Goal: Check status: Check status

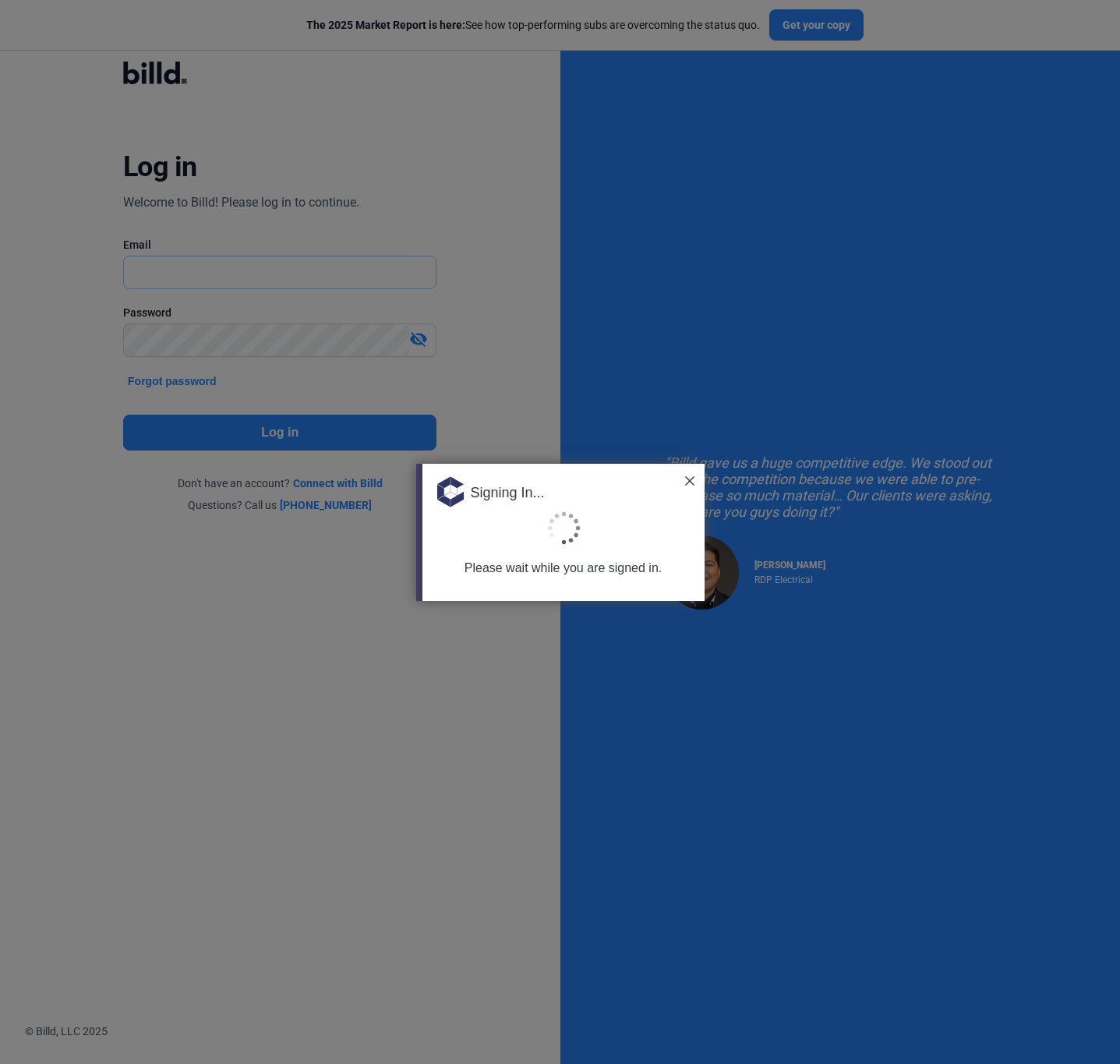
type input "[EMAIL_ADDRESS][DOMAIN_NAME]"
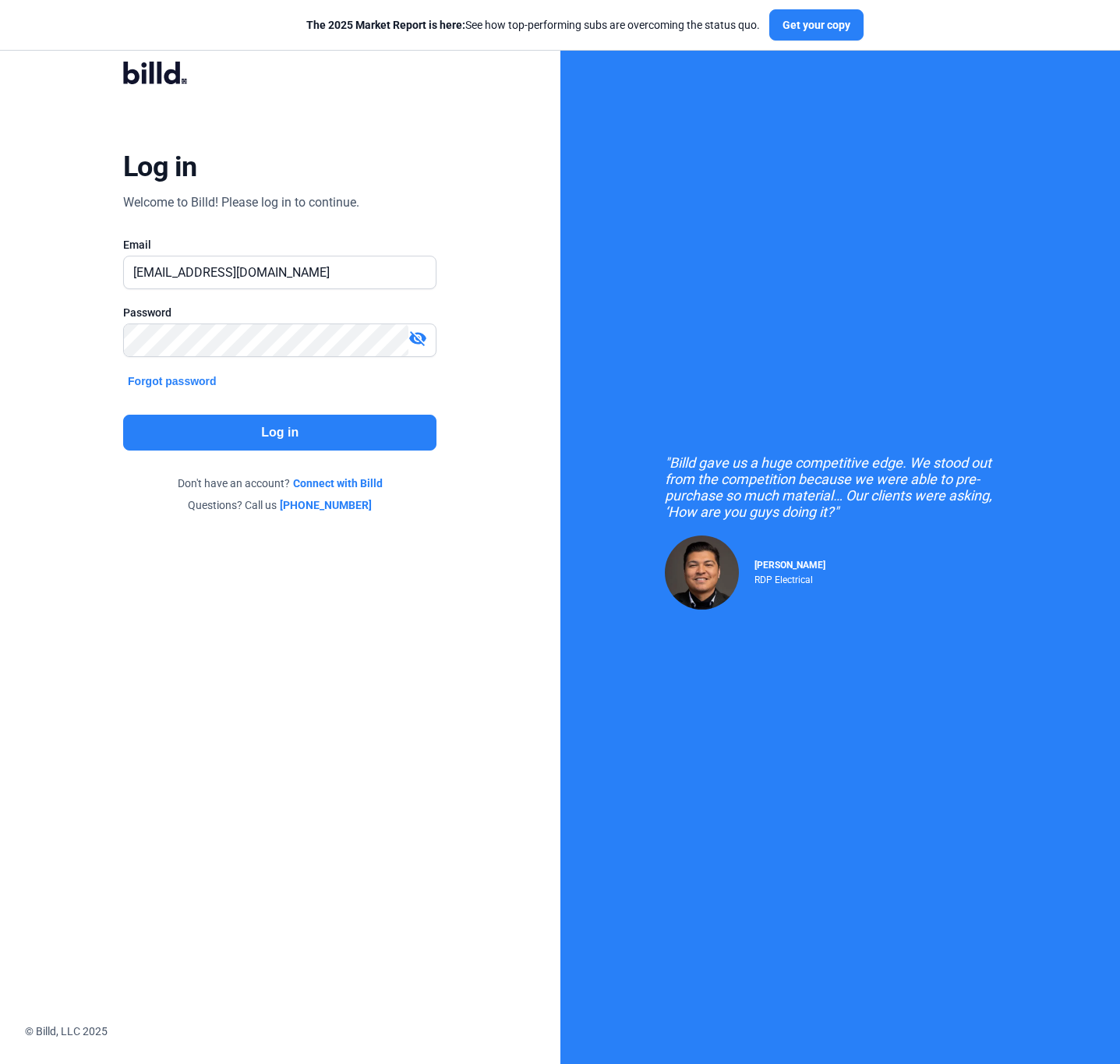
click at [289, 436] on button "Log in" at bounding box center [280, 433] width 314 height 36
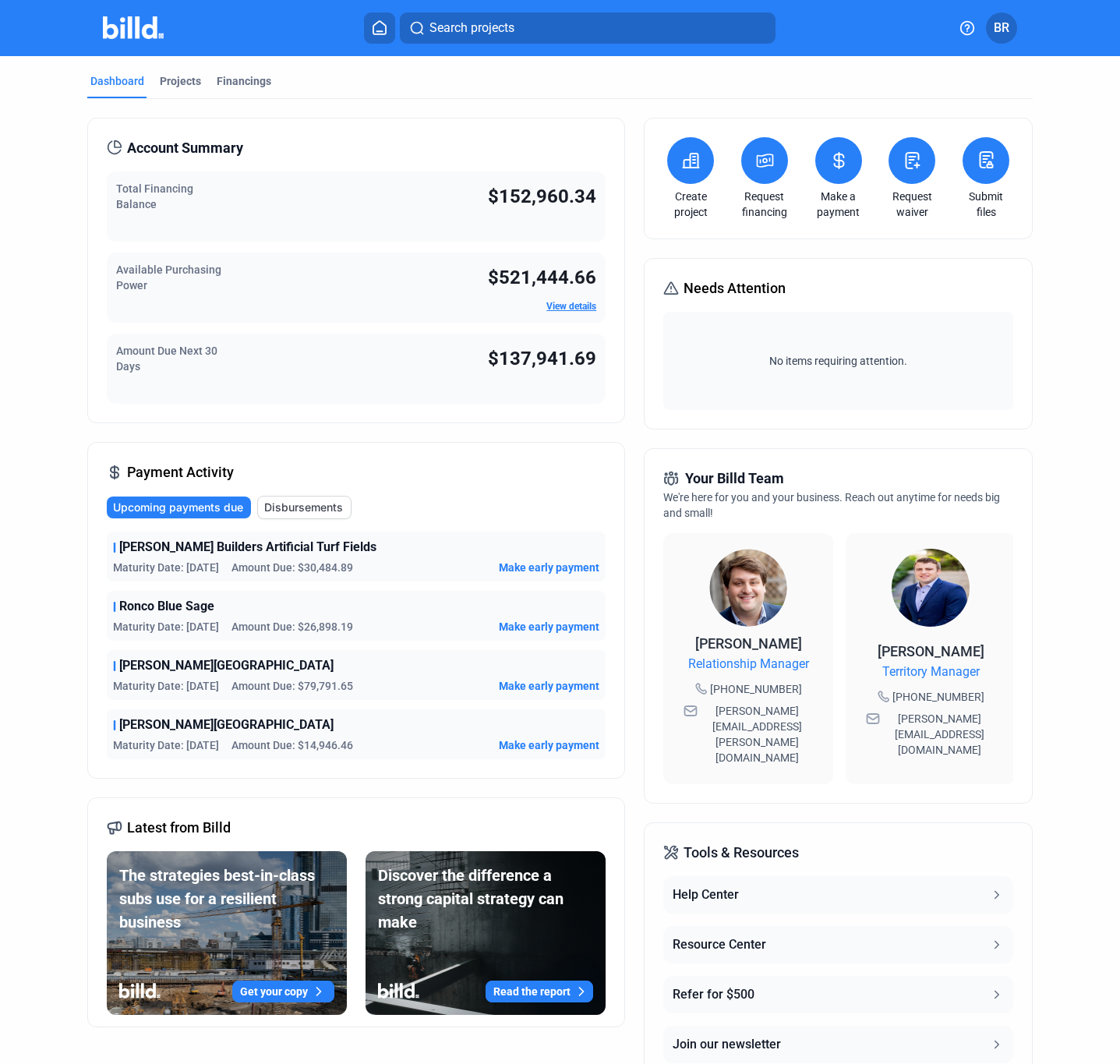
click at [311, 501] on span "Disbursements" at bounding box center [304, 507] width 79 height 16
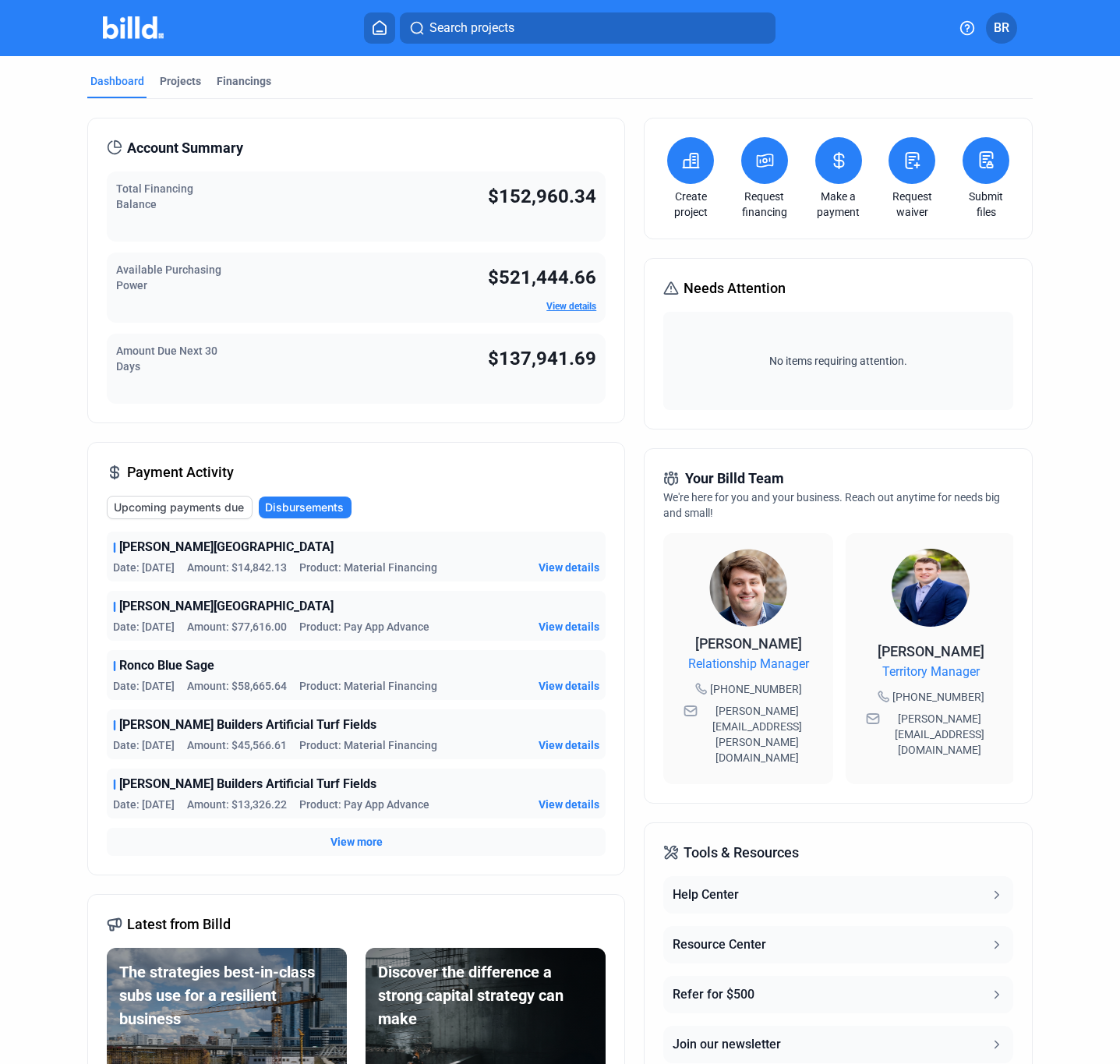
click at [565, 749] on span "View details" at bounding box center [569, 745] width 61 height 16
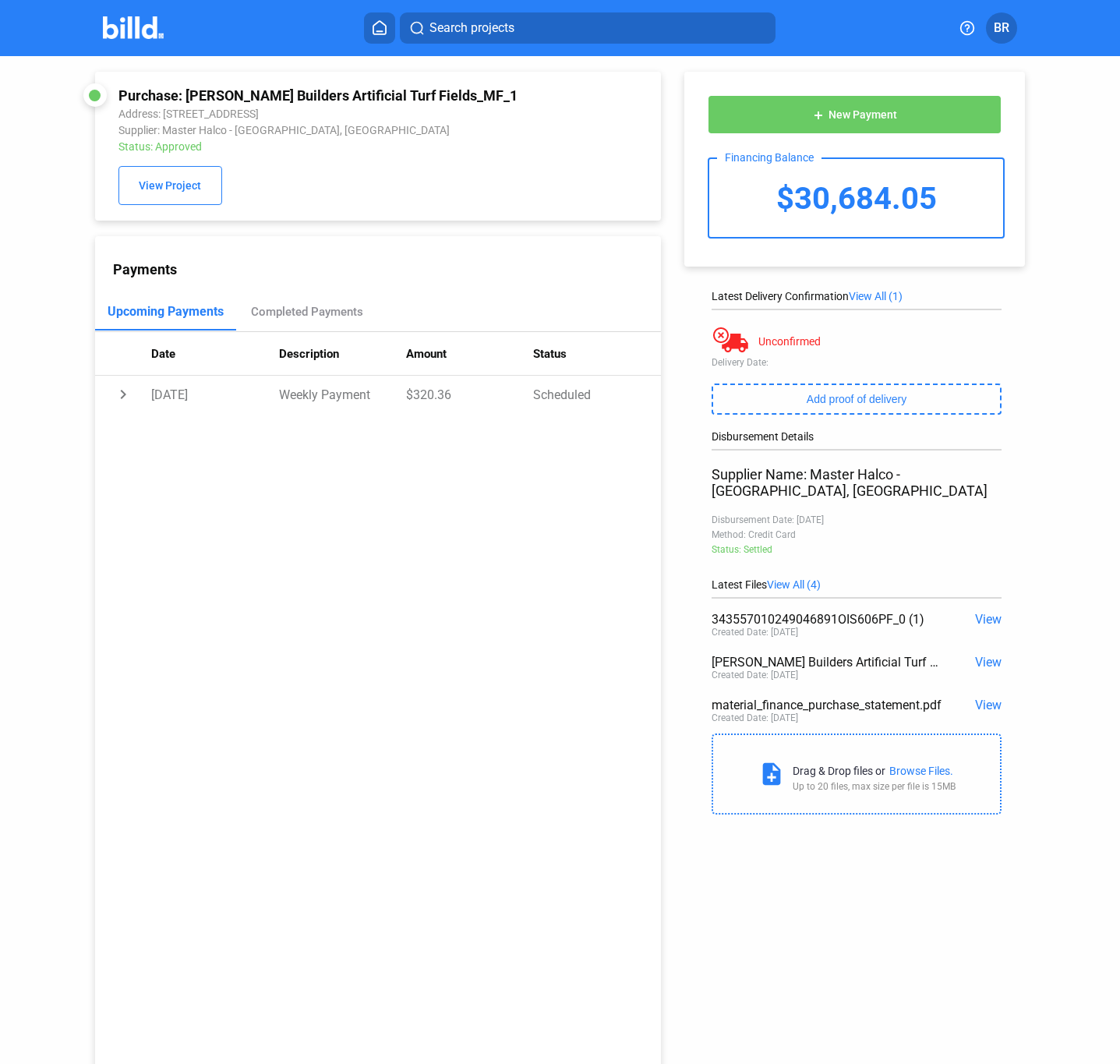
click at [978, 698] on span "View" at bounding box center [988, 705] width 26 height 15
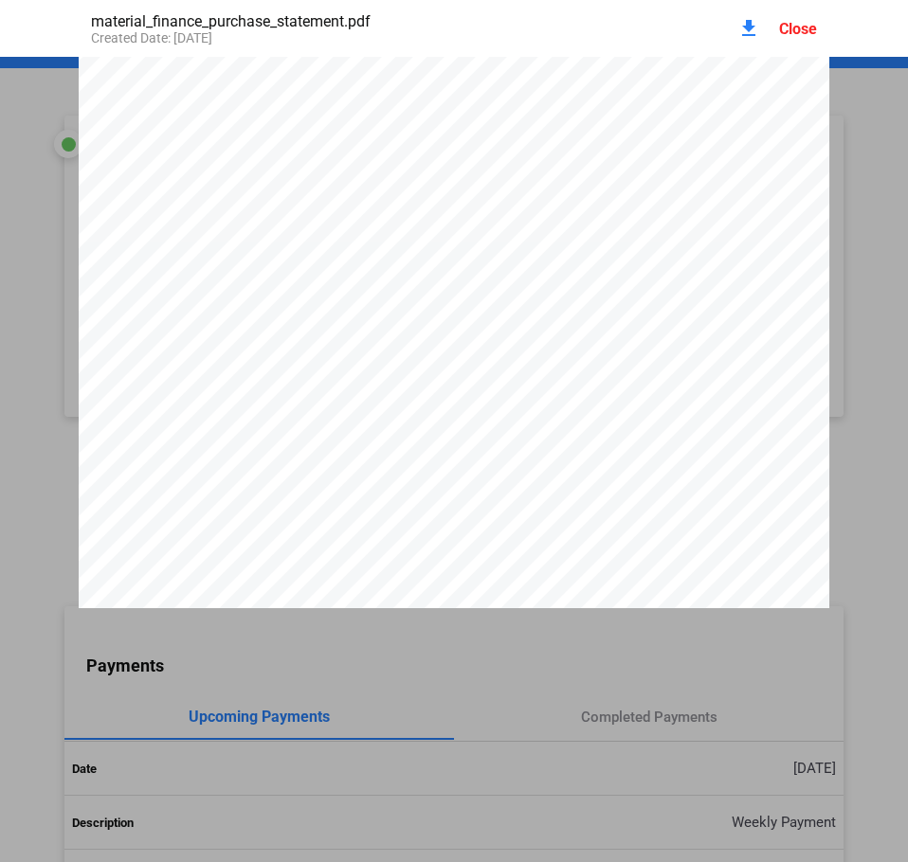
scroll to position [379, 0]
click at [816, 26] on div "Close" at bounding box center [798, 29] width 38 height 18
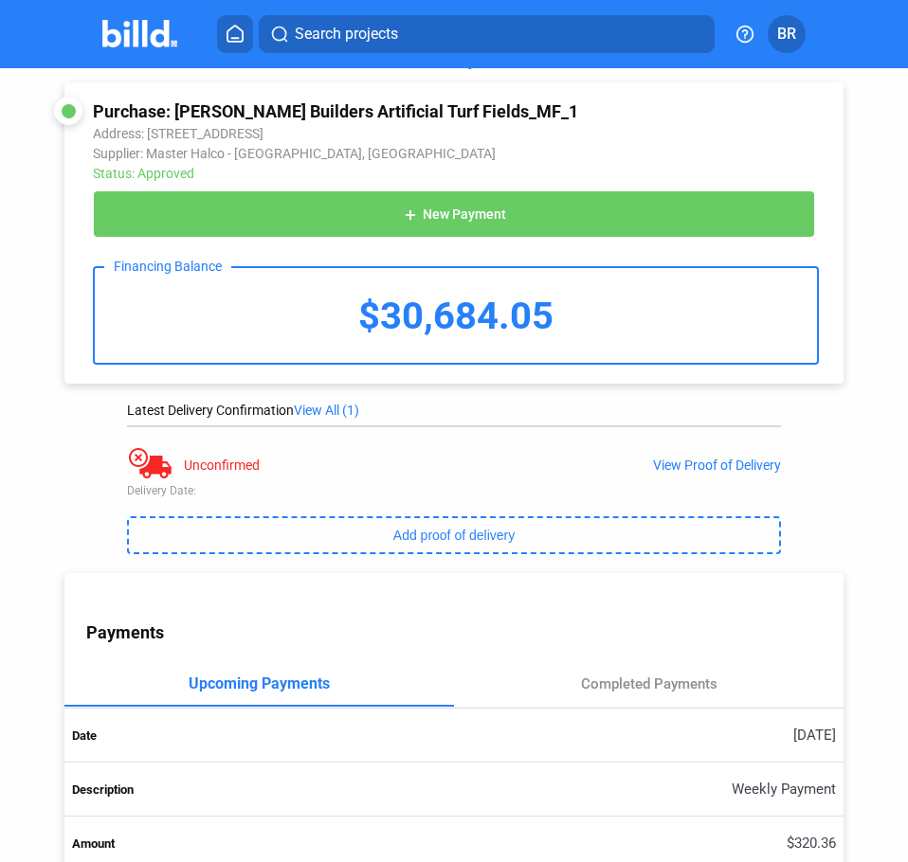
scroll to position [0, 0]
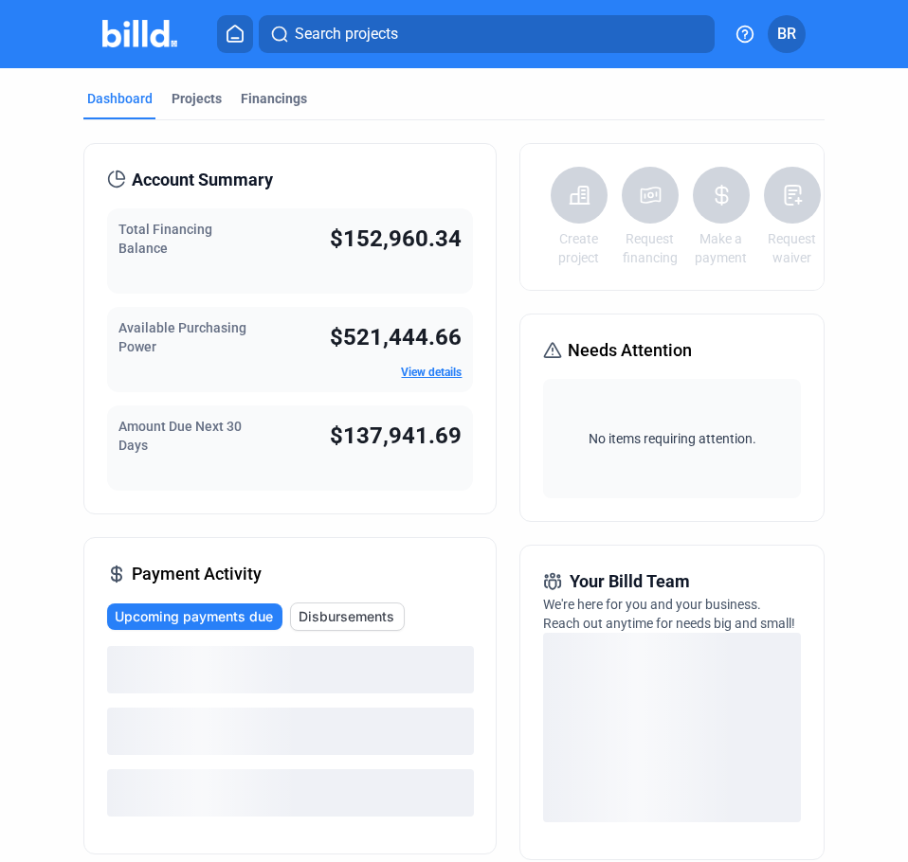
click at [351, 624] on span "Disbursements" at bounding box center [346, 616] width 96 height 19
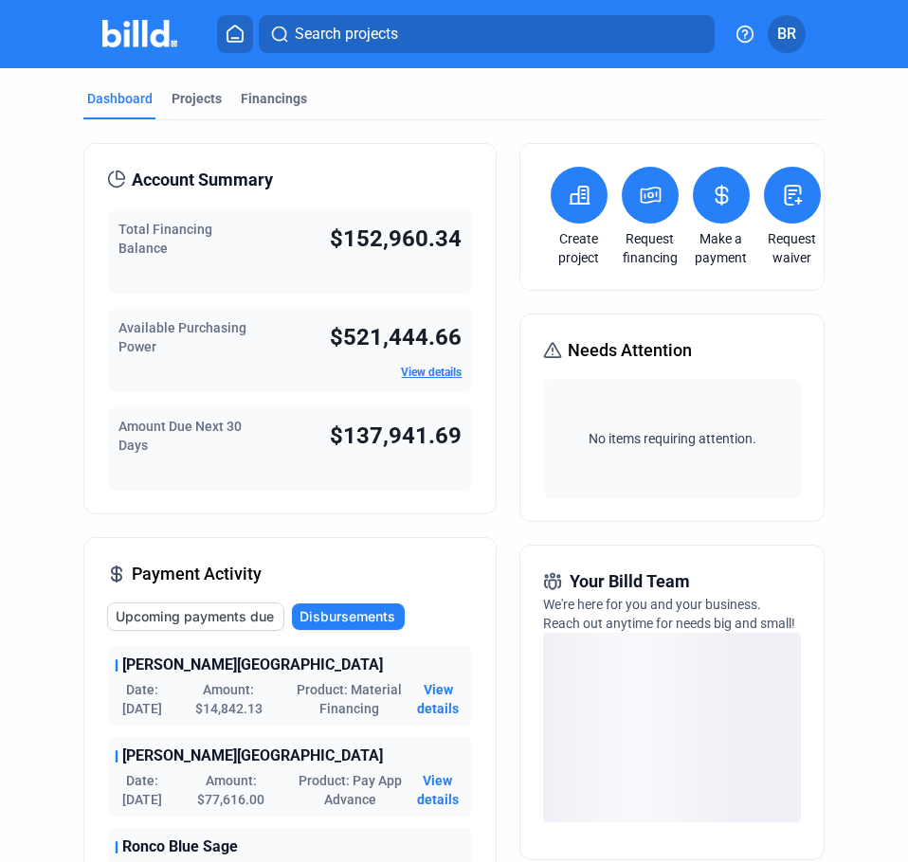
scroll to position [189, 0]
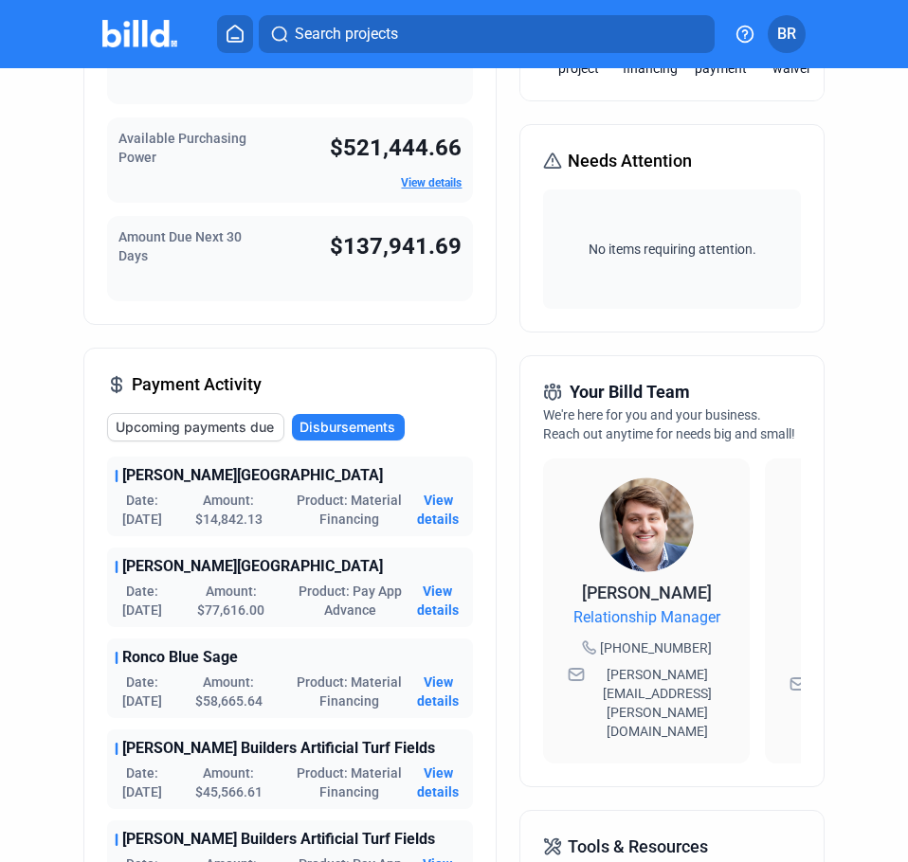
click at [423, 773] on span "View details" at bounding box center [438, 783] width 56 height 38
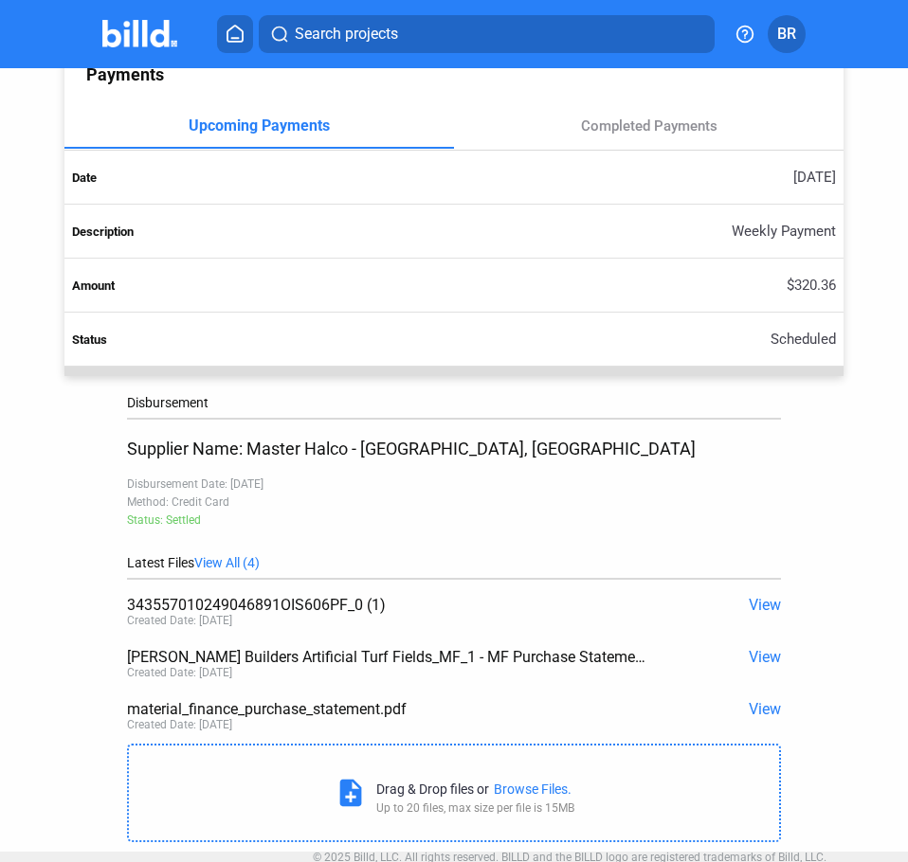
scroll to position [638, 0]
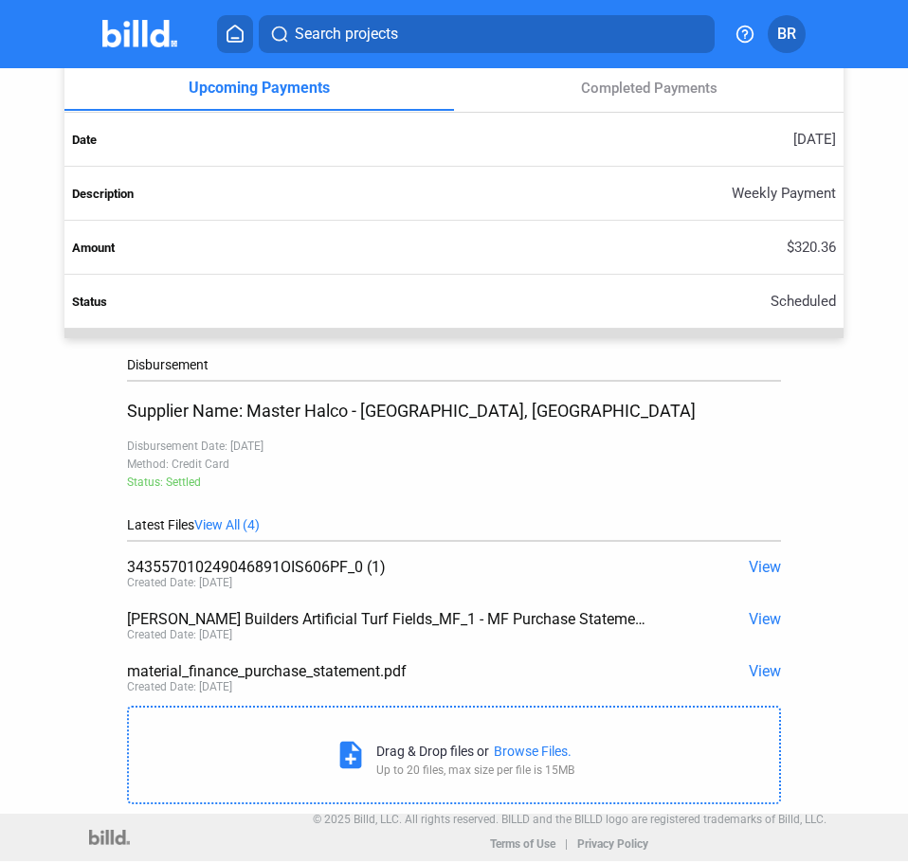
click at [748, 674] on span "View" at bounding box center [764, 671] width 32 height 18
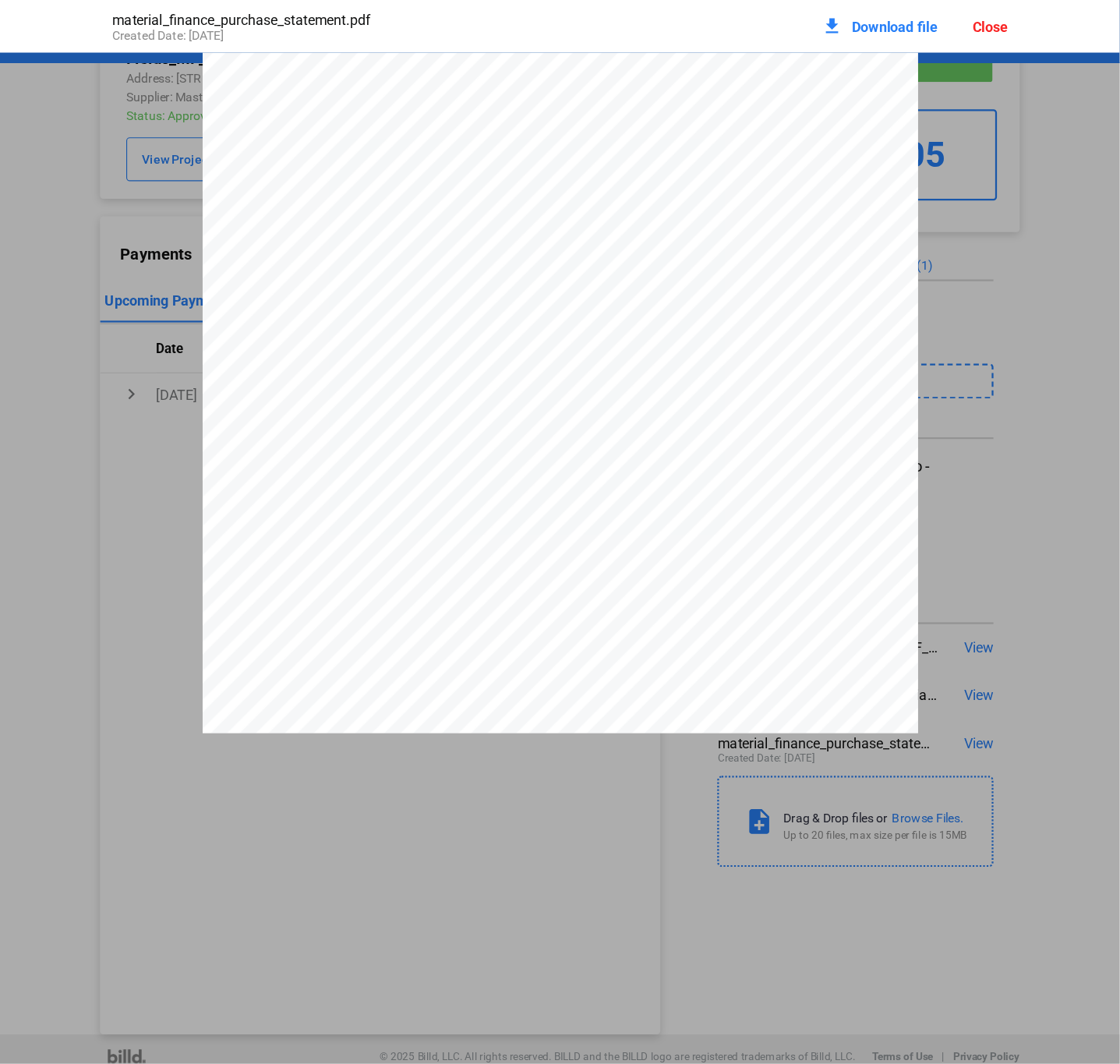
scroll to position [5985, 0]
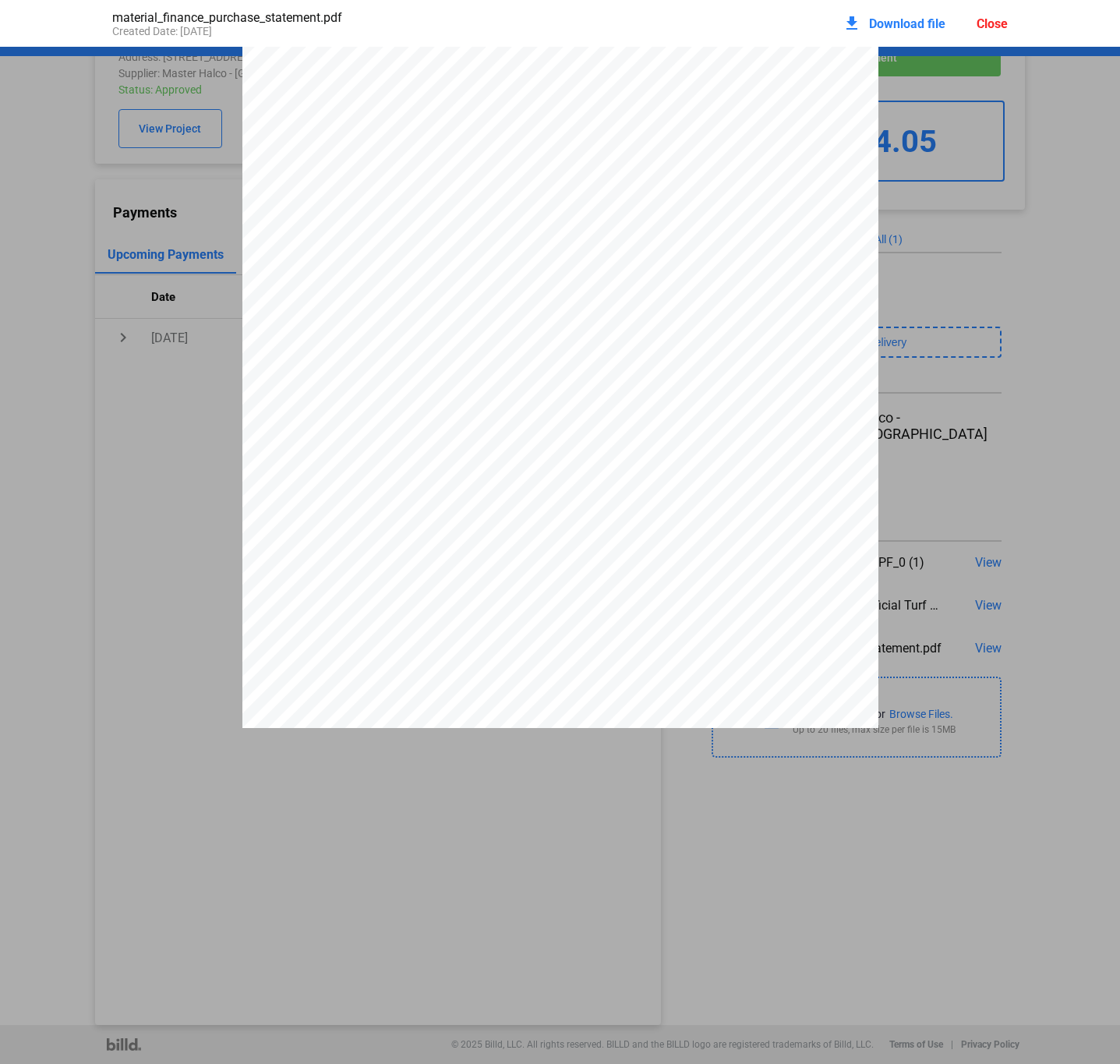
click at [987, 17] on div "Close" at bounding box center [992, 24] width 31 height 15
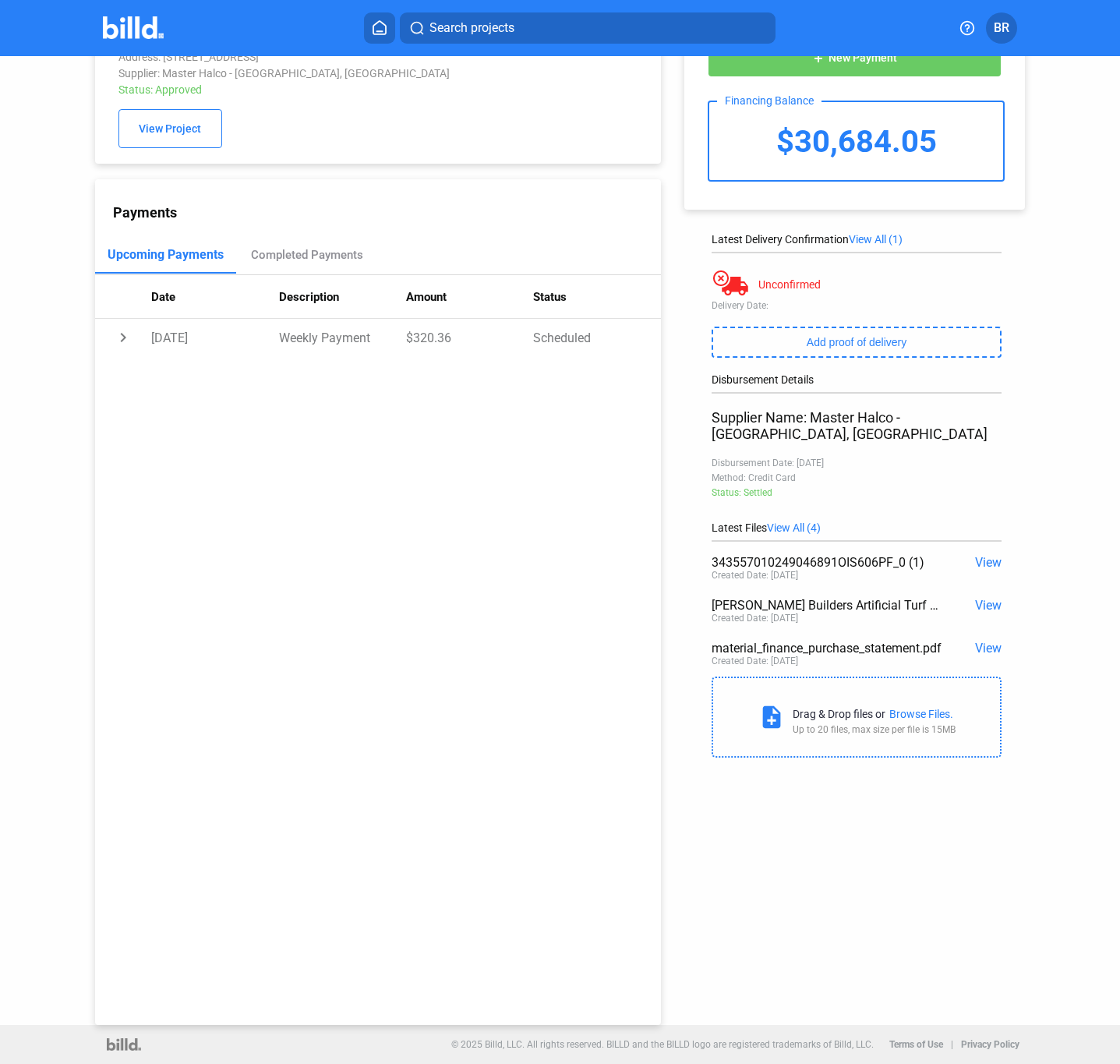
click at [978, 641] on span "View" at bounding box center [988, 648] width 26 height 15
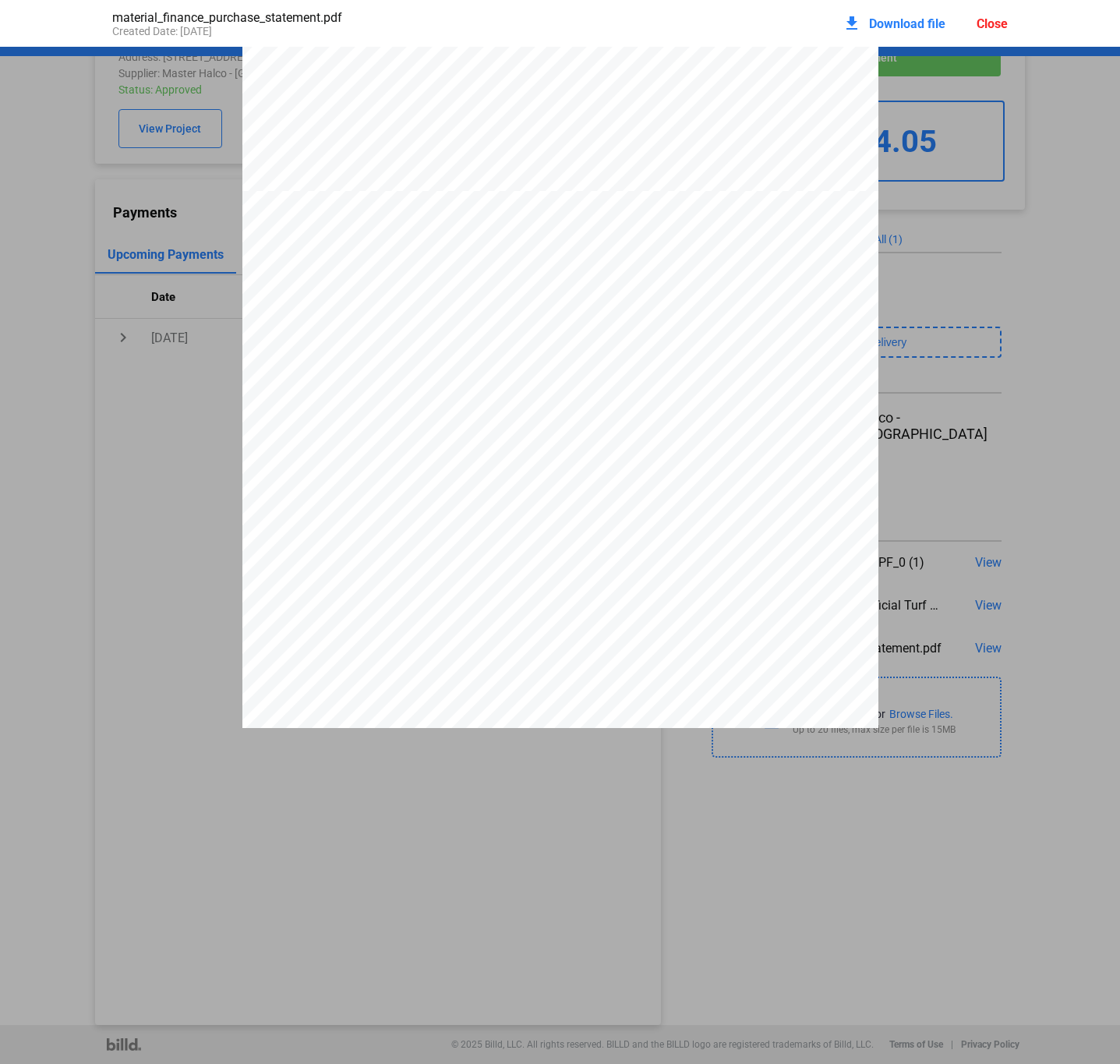
scroll to position [2697, 0]
